Goal: Information Seeking & Learning: Understand process/instructions

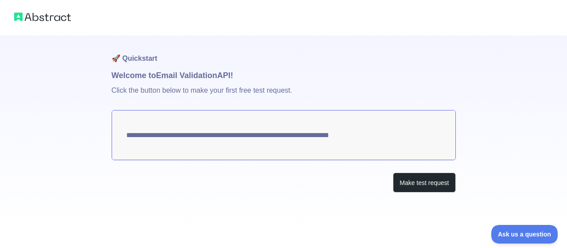
click at [383, 140] on textarea "**********" at bounding box center [284, 135] width 344 height 50
click at [378, 136] on textarea "**********" at bounding box center [284, 135] width 344 height 50
click at [406, 178] on button "Make test request" at bounding box center [424, 182] width 62 height 20
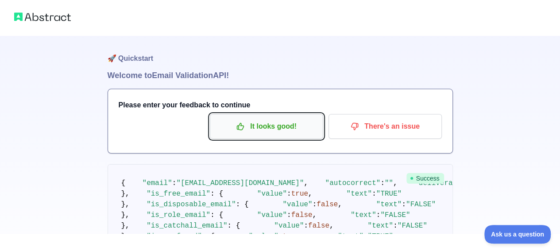
click at [244, 131] on p "It looks good!" at bounding box center [267, 126] width 100 height 15
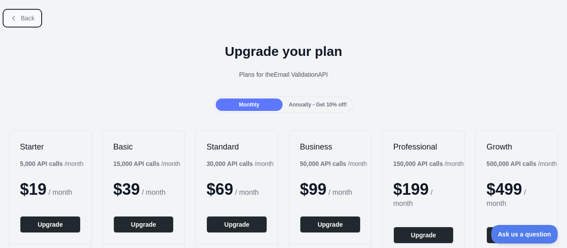
click at [21, 16] on span "Back" at bounding box center [28, 18] width 14 height 7
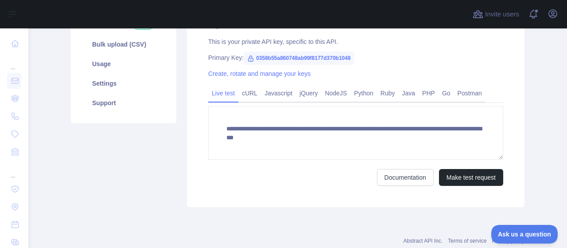
scroll to position [172, 0]
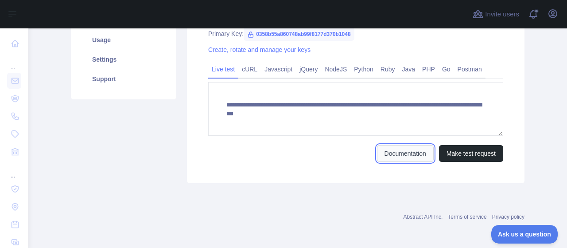
click at [403, 152] on link "Documentation" at bounding box center [405, 153] width 57 height 17
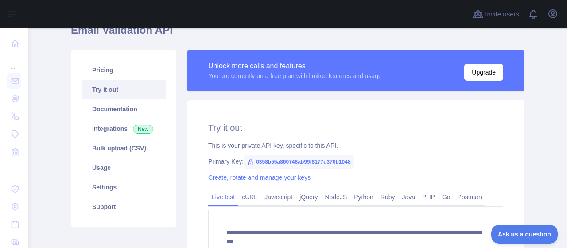
click at [247, 164] on icon at bounding box center [250, 162] width 7 height 7
click at [247, 161] on icon at bounding box center [250, 162] width 7 height 7
click at [247, 160] on icon at bounding box center [250, 162] width 7 height 7
click at [265, 160] on span "0358b55a860748ab99f8177d370b1048" at bounding box center [299, 161] width 111 height 13
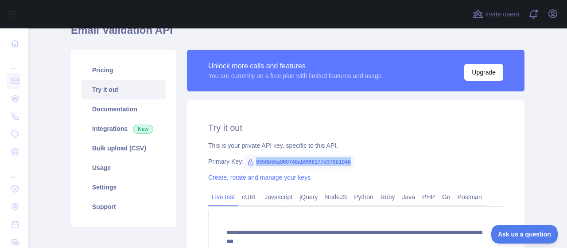
copy span "0358b55a860748ab99f8177d370b1048"
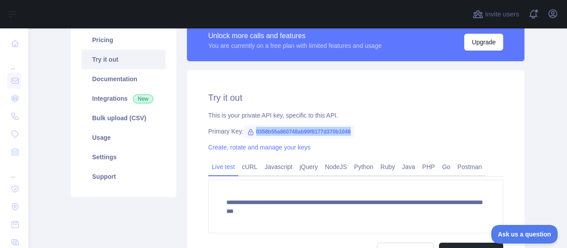
scroll to position [89, 0]
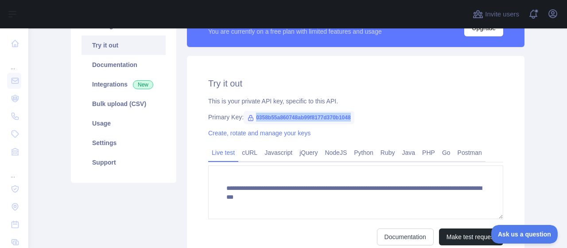
copy span "0358b55a860748ab99f8177d370b1048"
